Goal: Task Accomplishment & Management: Complete application form

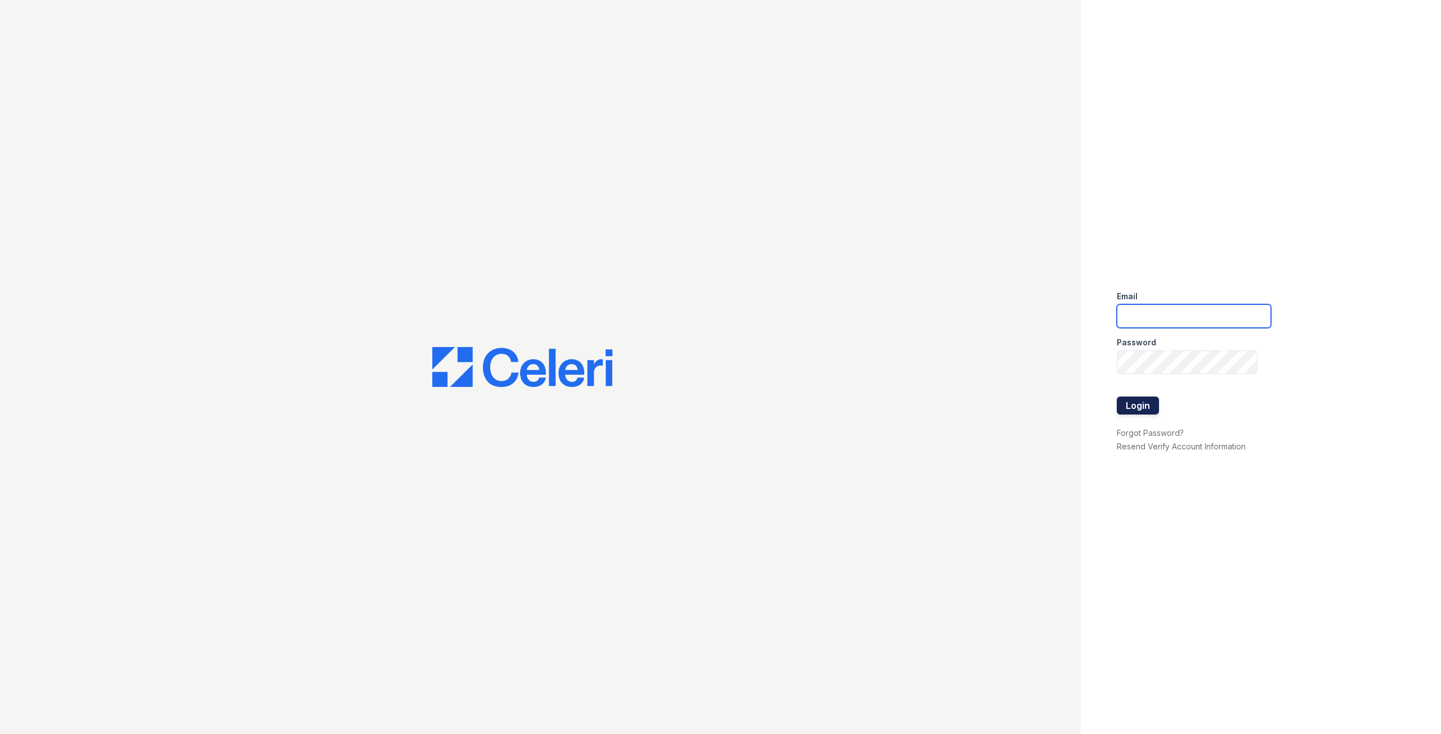
type input "[EMAIL_ADDRESS][DOMAIN_NAME]"
click at [1152, 405] on button "Login" at bounding box center [1138, 406] width 42 height 18
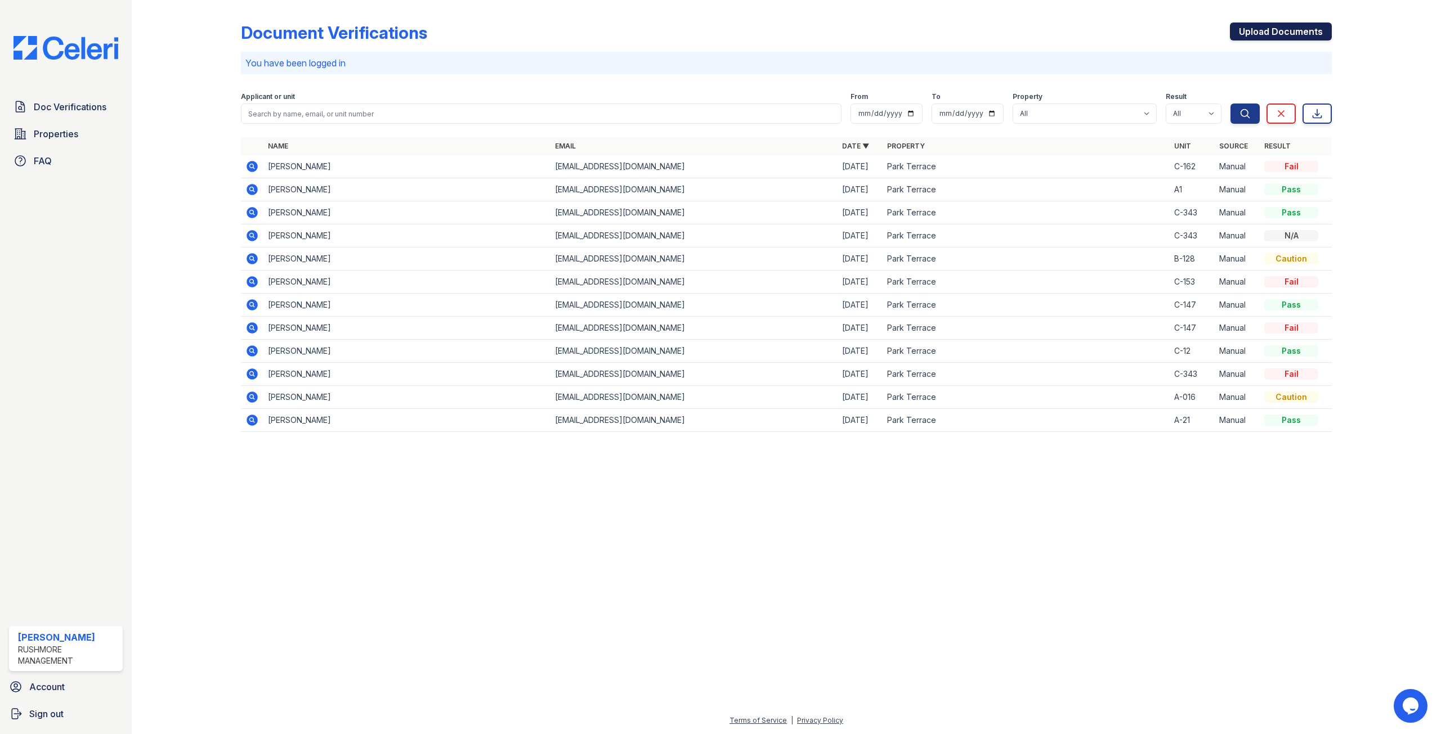
click at [1276, 33] on link "Upload Documents" at bounding box center [1281, 32] width 102 height 18
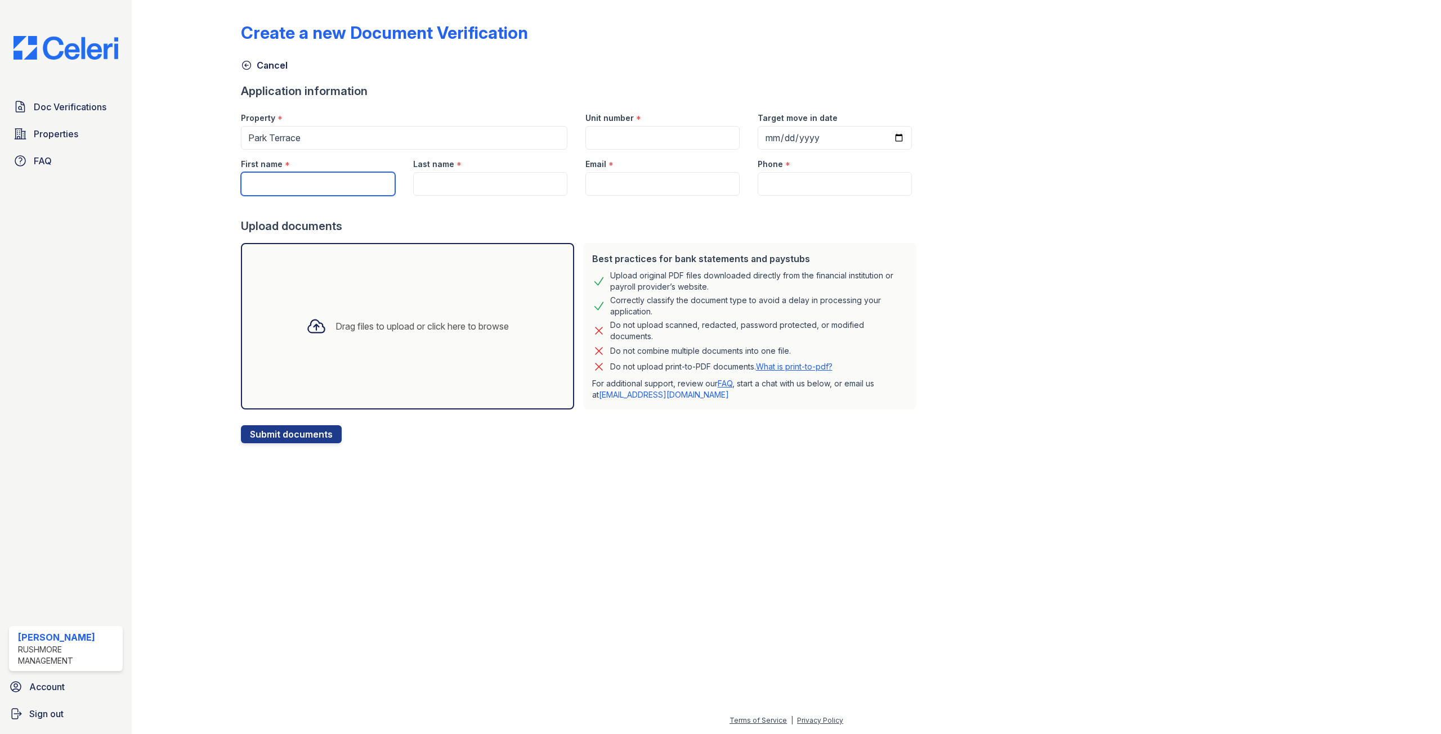
click at [283, 178] on input "First name" at bounding box center [318, 184] width 154 height 24
drag, startPoint x: 303, startPoint y: 189, endPoint x: 178, endPoint y: 203, distance: 126.3
click at [178, 203] on div "Create a new Document Verification Cancel Application information Property * [G…" at bounding box center [786, 230] width 1273 height 461
type input "Jemima"
click at [451, 186] on input "Last name" at bounding box center [490, 184] width 154 height 24
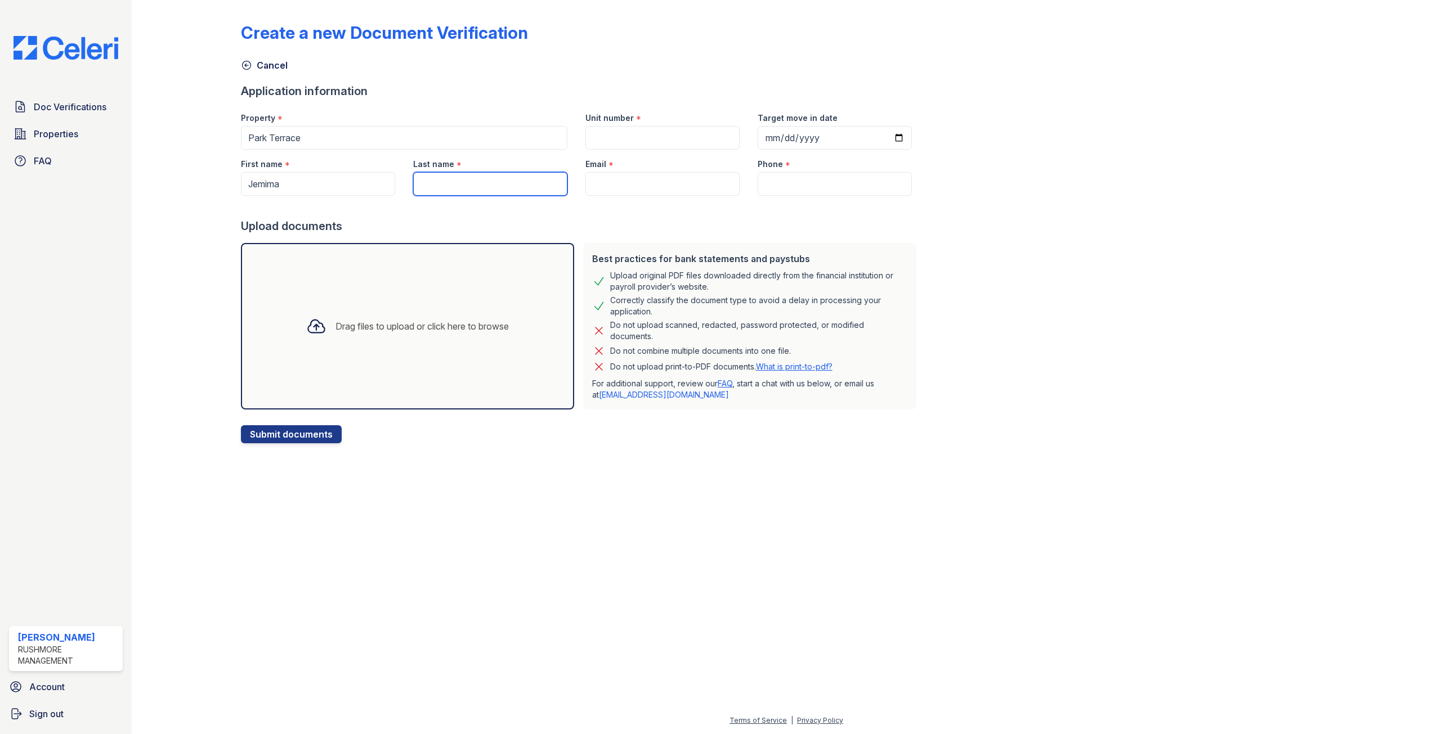
click at [454, 182] on input "Last name" at bounding box center [490, 184] width 154 height 24
type input "[PERSON_NAME]"
click at [609, 187] on input "Email" at bounding box center [662, 184] width 154 height 24
click at [598, 142] on input "Unit number" at bounding box center [662, 138] width 154 height 24
click at [624, 133] on input "A-123" at bounding box center [662, 138] width 154 height 24
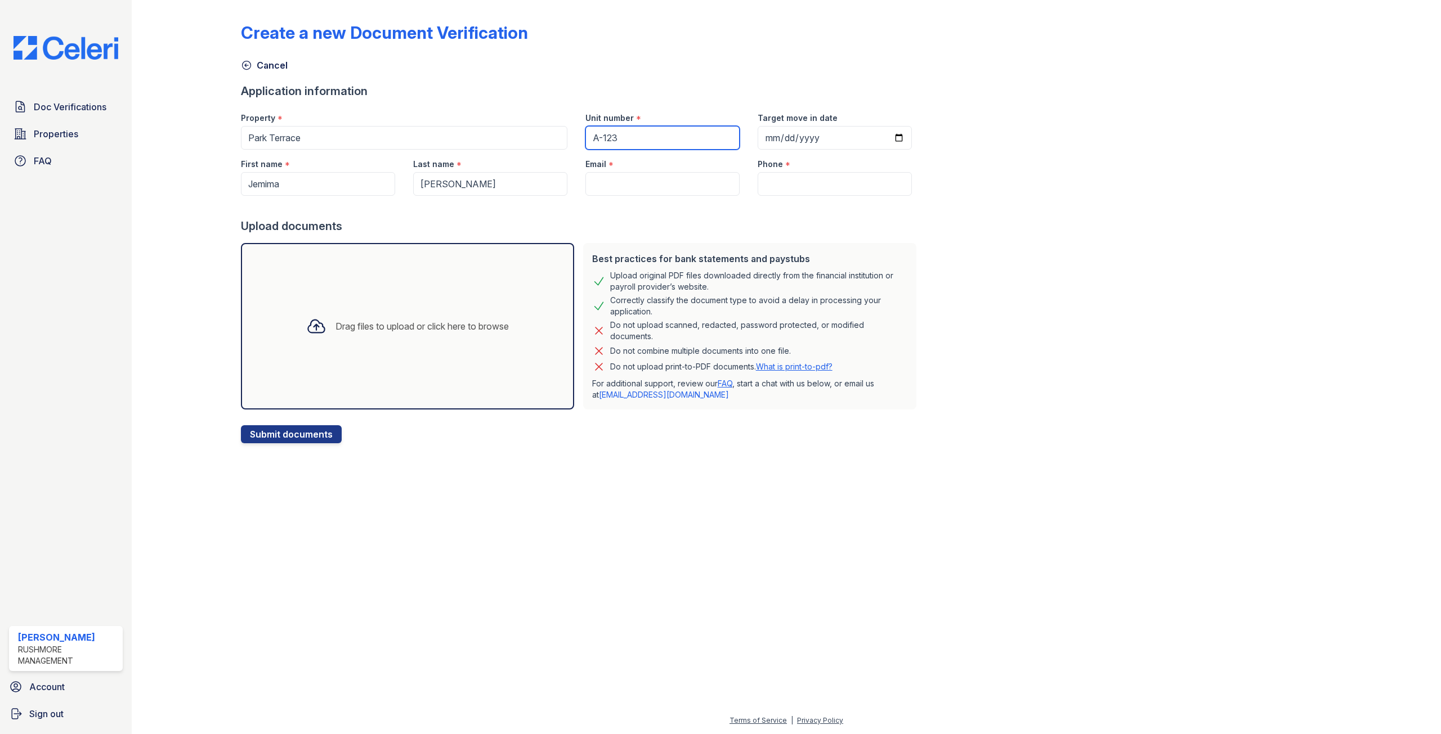
click at [552, 134] on div "Property * [GEOGRAPHIC_DATA] Unit number * A-123 Target move in date" at bounding box center [576, 127] width 689 height 46
type input "C-62"
click at [609, 177] on input "Email" at bounding box center [662, 184] width 154 height 24
click at [598, 182] on input "Email" at bounding box center [662, 184] width 154 height 24
paste input "[EMAIL_ADDRESS][DOMAIN_NAME]"
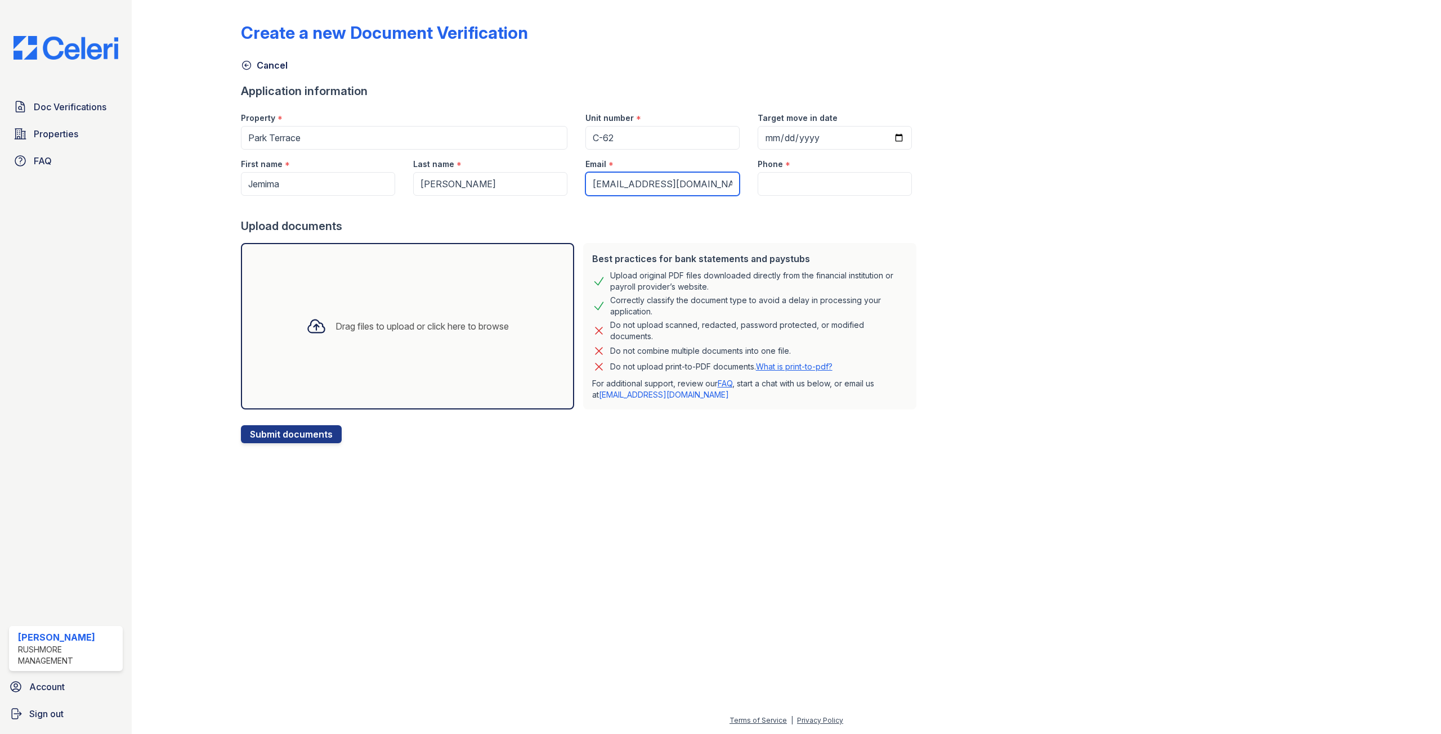
type input "[EMAIL_ADDRESS][DOMAIN_NAME]"
click at [769, 190] on input "Phone" at bounding box center [835, 184] width 154 height 24
type input "2677366273"
click at [805, 132] on input "Target move in date" at bounding box center [835, 138] width 154 height 24
click at [769, 141] on input "Target move in date" at bounding box center [835, 138] width 154 height 24
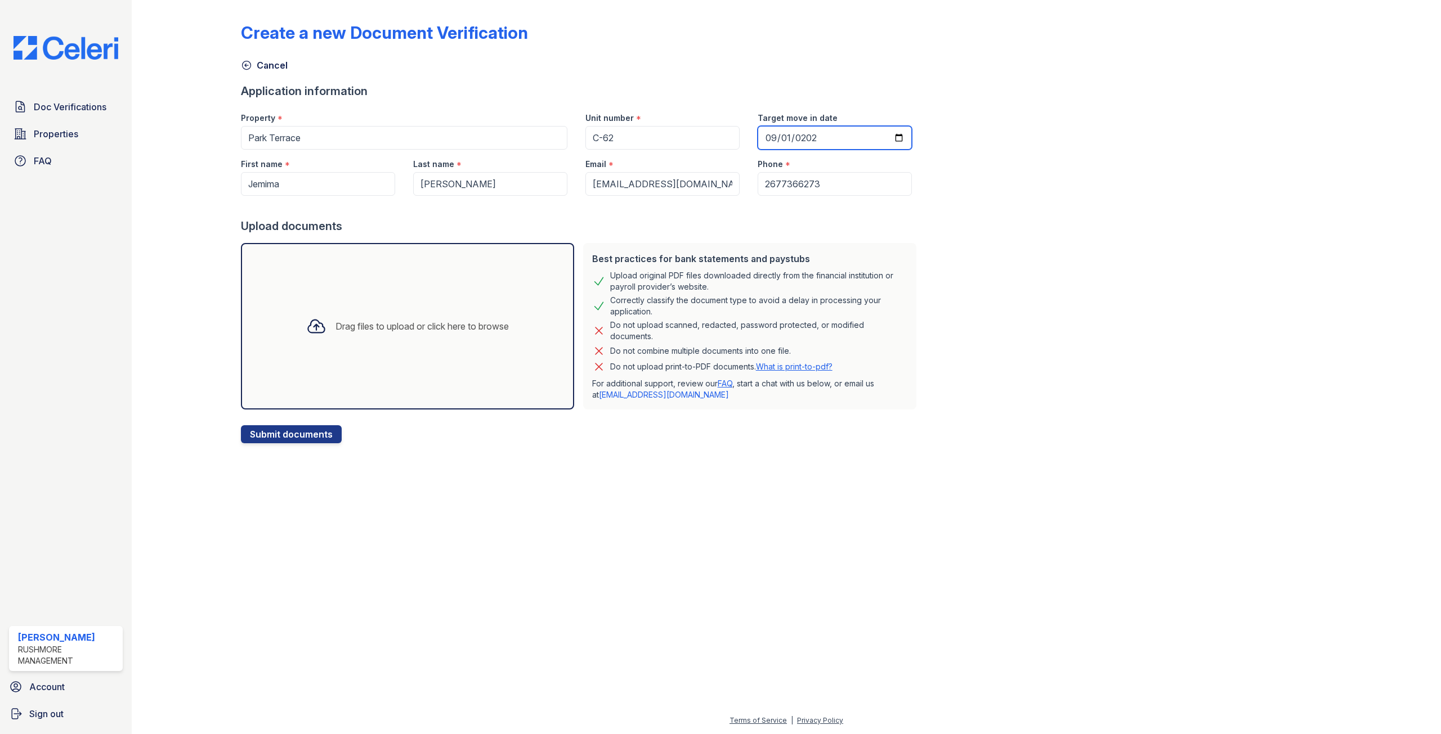
type input "[DATE]"
click at [788, 207] on div at bounding box center [581, 207] width 680 height 23
click at [431, 301] on div "Drag files to upload or click here to browse" at bounding box center [407, 326] width 333 height 167
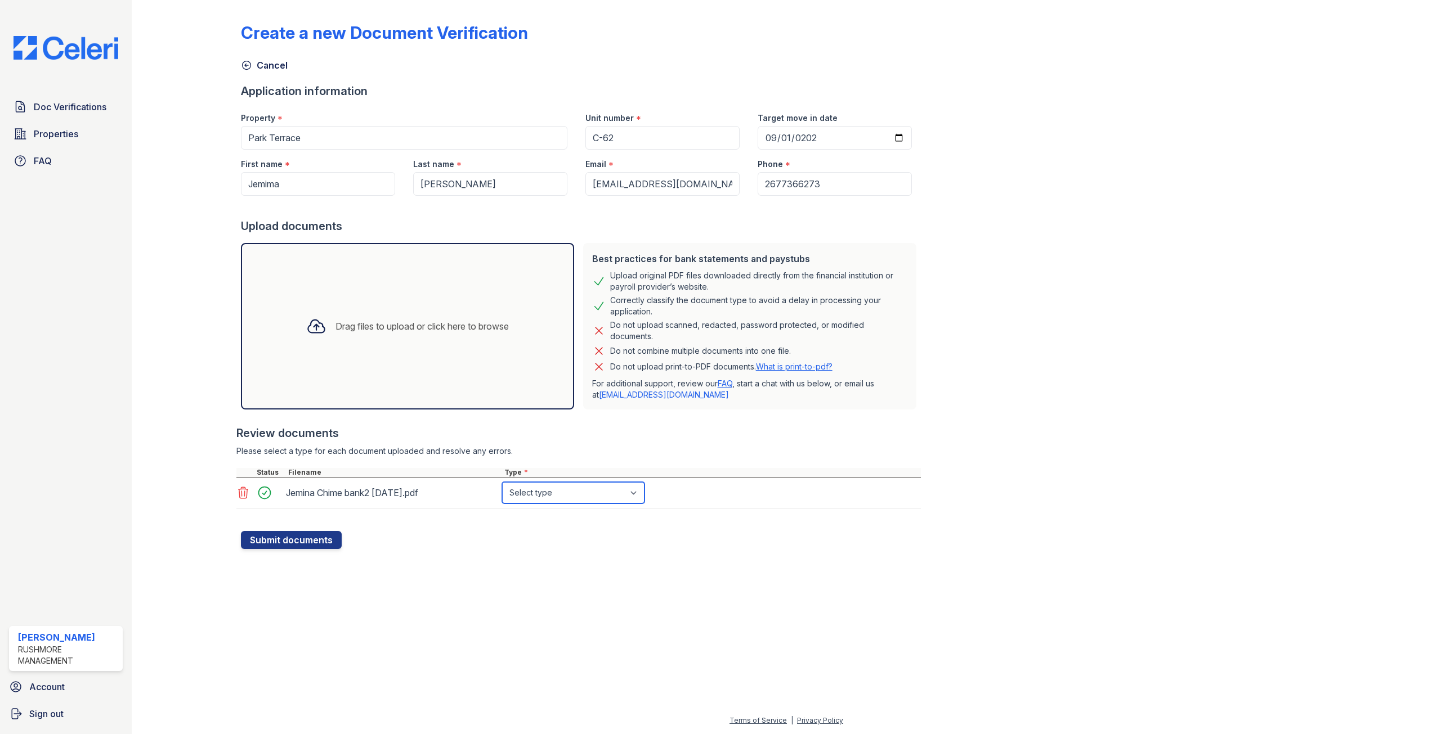
click at [637, 498] on select "Select type Paystub Bank Statement Offer Letter Tax Documents Benefit Award Let…" at bounding box center [573, 492] width 142 height 21
select select "bank_statement"
click at [502, 482] on select "Select type Paystub Bank Statement Offer Letter Tax Documents Benefit Award Let…" at bounding box center [573, 492] width 142 height 21
click at [364, 320] on div "Drag files to upload or click here to browse" at bounding box center [421, 327] width 173 height 14
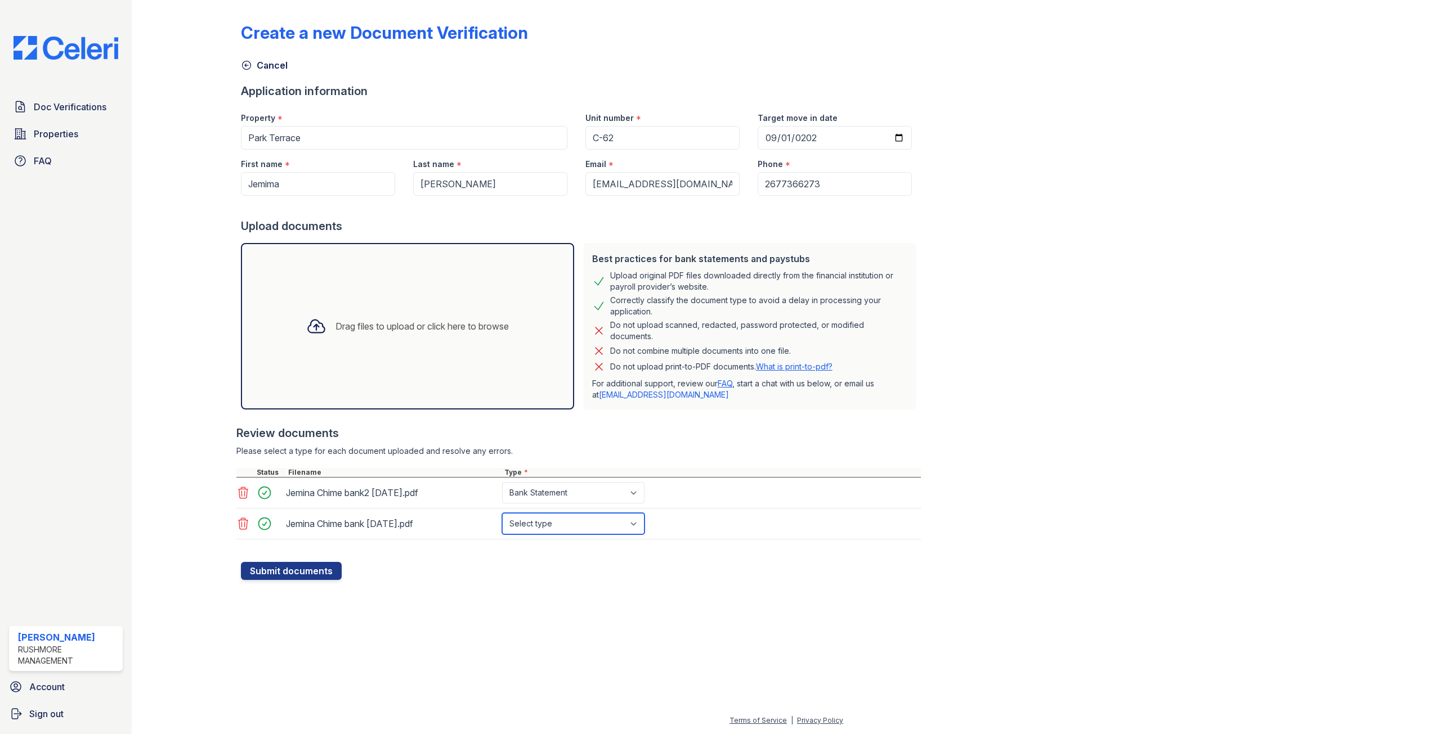
click at [637, 523] on select "Select type Paystub Bank Statement Offer Letter Tax Documents Benefit Award Let…" at bounding box center [573, 523] width 142 height 21
select select "bank_statement"
click at [502, 513] on select "Select type Paystub Bank Statement Offer Letter Tax Documents Benefit Award Let…" at bounding box center [573, 523] width 142 height 21
click at [326, 336] on div "Drag files to upload or click here to browse" at bounding box center [407, 326] width 221 height 38
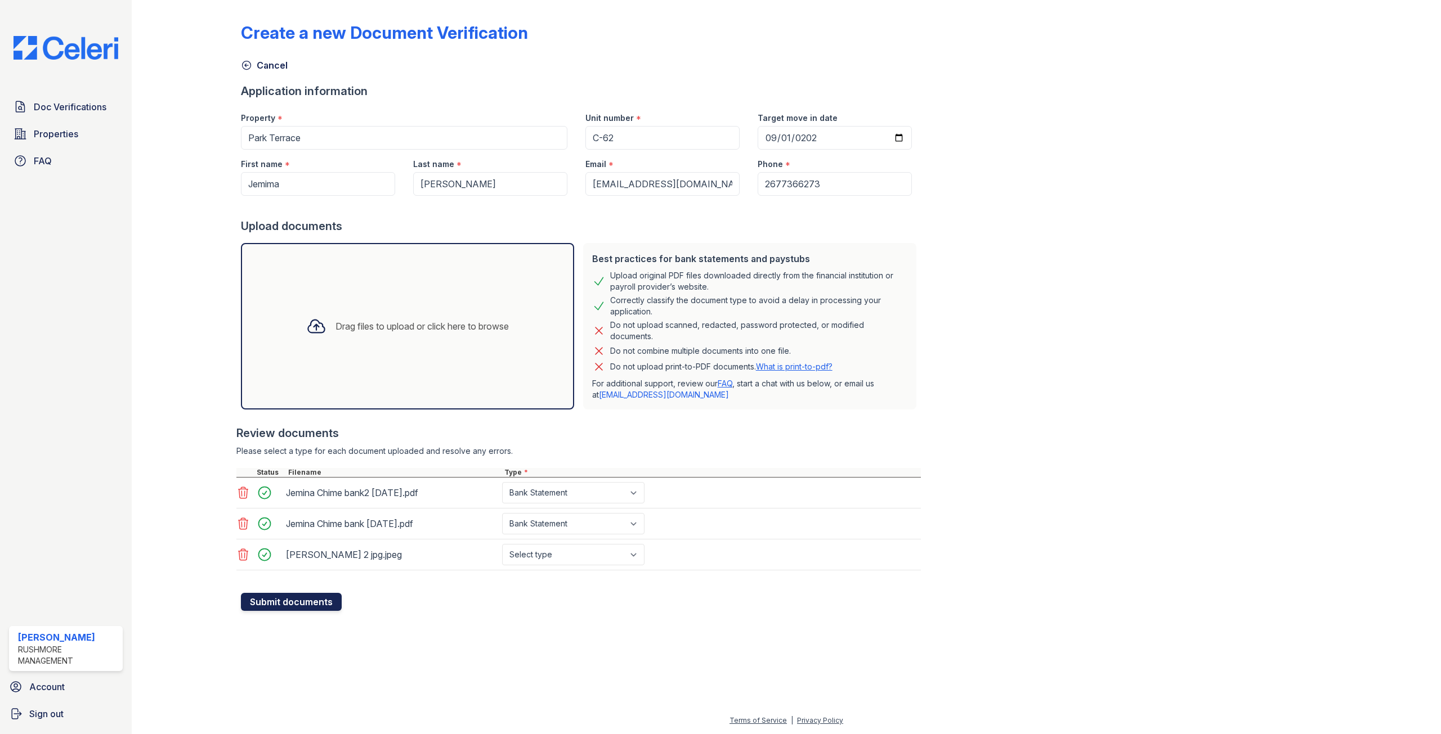
click at [304, 605] on button "Submit documents" at bounding box center [291, 602] width 101 height 18
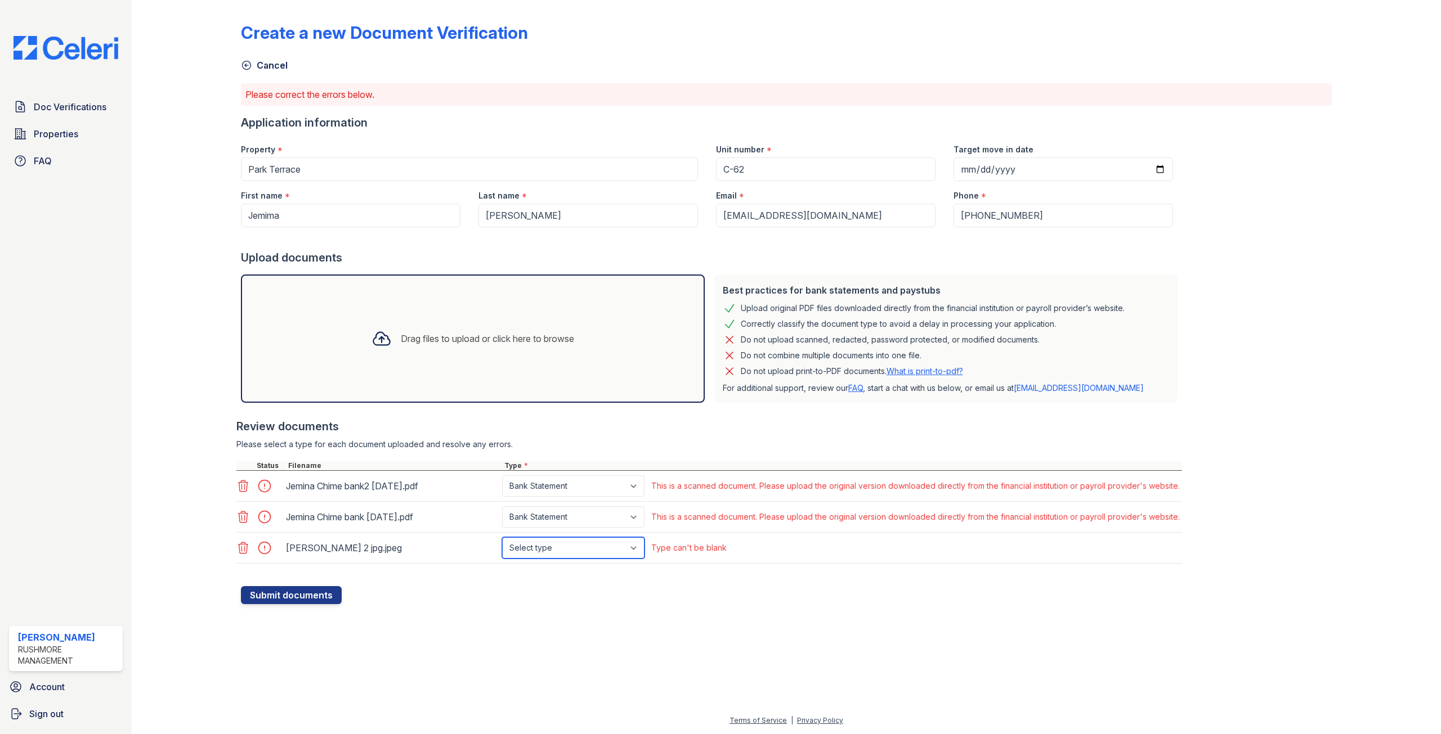
drag, startPoint x: 646, startPoint y: 543, endPoint x: 639, endPoint y: 547, distance: 8.1
click at [640, 546] on select "Select type Paystub Bank Statement Offer Letter Tax Documents Benefit Award Let…" at bounding box center [573, 547] width 142 height 21
select select "paystub"
click at [502, 537] on select "Select type Paystub Bank Statement Offer Letter Tax Documents Benefit Award Let…" at bounding box center [573, 547] width 142 height 21
click at [308, 592] on button "Submit documents" at bounding box center [291, 595] width 101 height 18
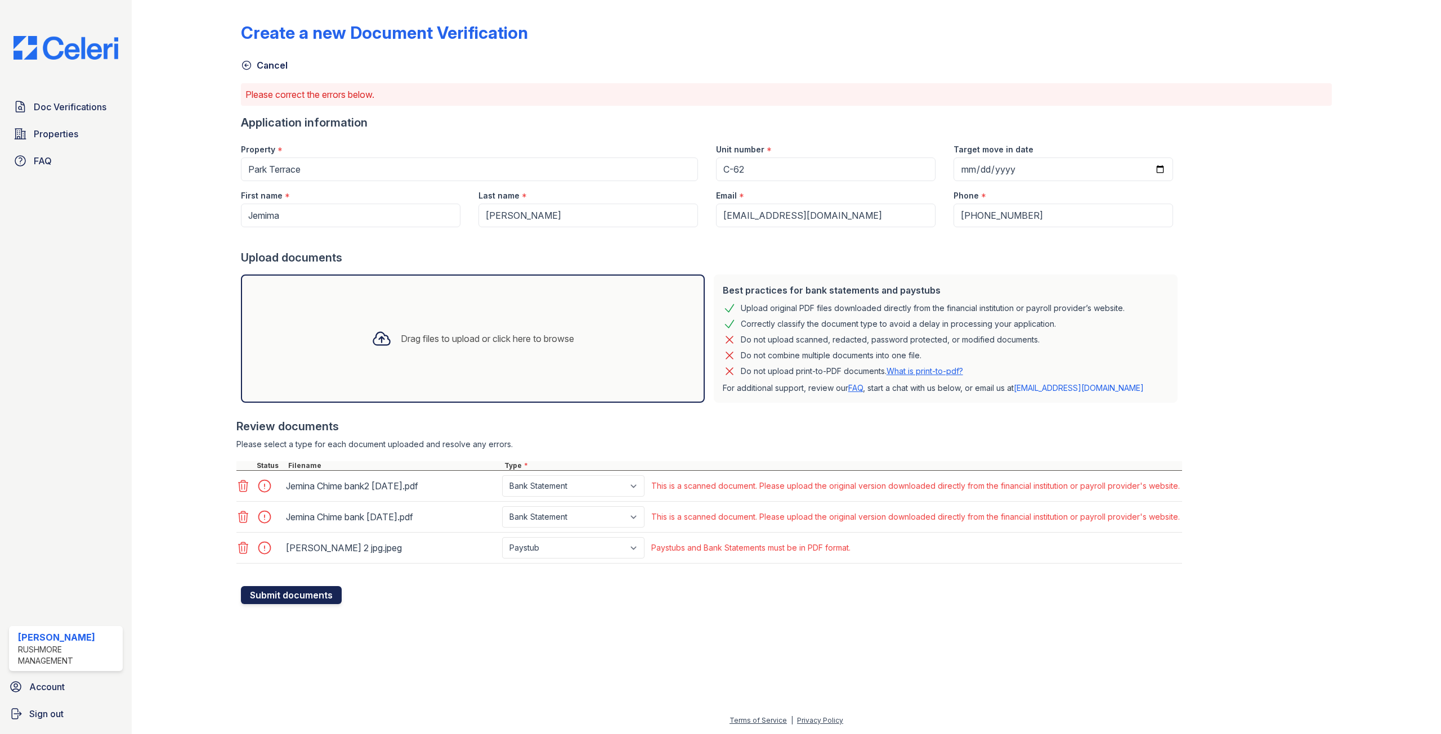
click at [291, 594] on button "Submit documents" at bounding box center [291, 595] width 101 height 18
